Goal: Find specific page/section

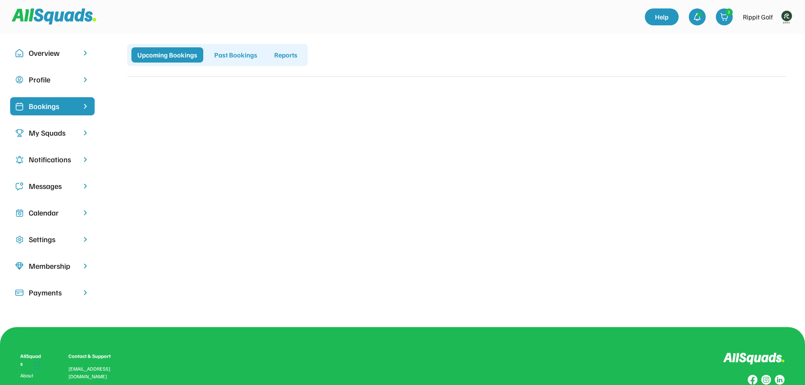
click at [792, 17] on img at bounding box center [786, 16] width 17 height 17
click at [770, 36] on link "Profile" at bounding box center [775, 37] width 50 height 17
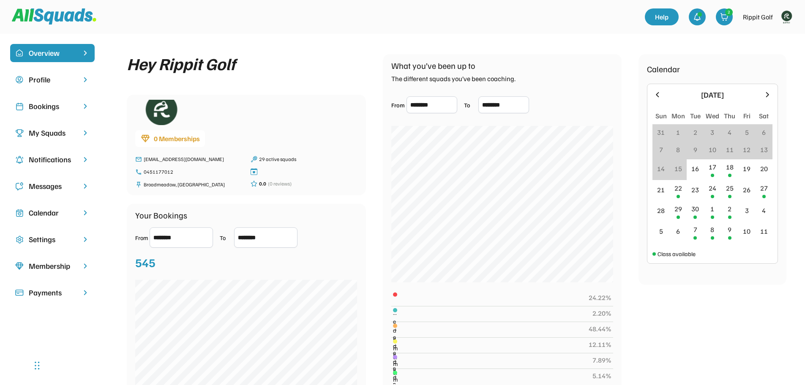
click at [46, 106] on div "Bookings" at bounding box center [52, 106] width 47 height 11
